Goal: Check status: Check status

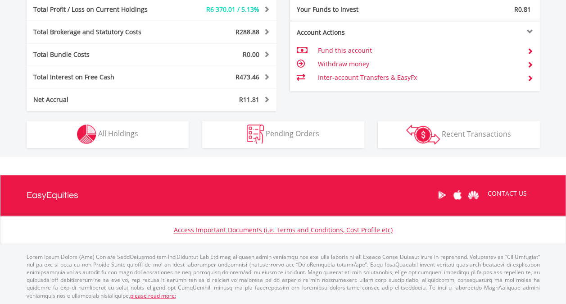
scroll to position [86, 171]
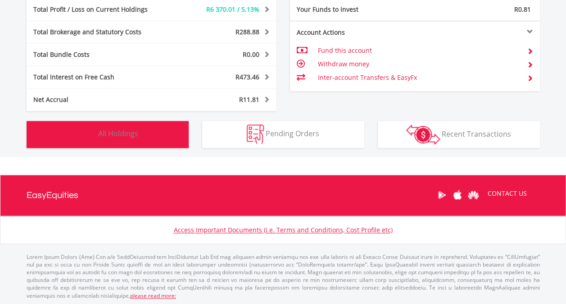
click at [167, 142] on button "Holdings All Holdings" at bounding box center [108, 134] width 162 height 27
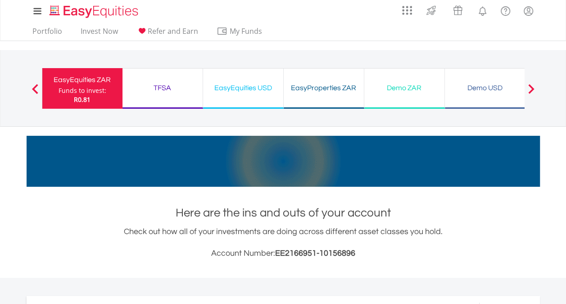
scroll to position [0, 0]
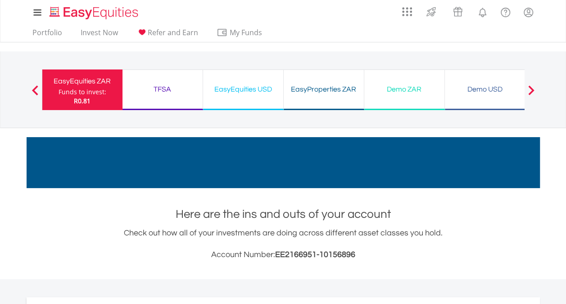
click at [148, 82] on div "TFSA Funds to invest: R0.81" at bounding box center [163, 89] width 81 height 41
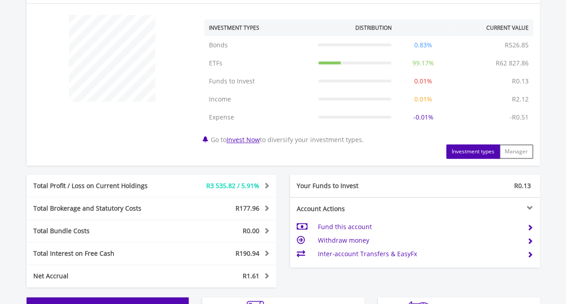
scroll to position [511, 0]
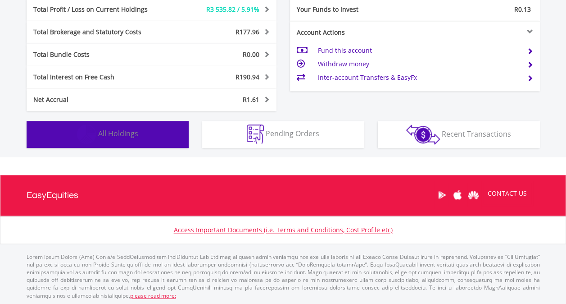
click at [150, 141] on button "Holdings All Holdings" at bounding box center [108, 134] width 162 height 27
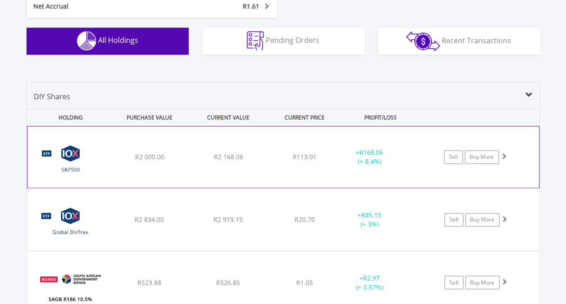
scroll to position [289, 0]
